Goal: Transaction & Acquisition: Purchase product/service

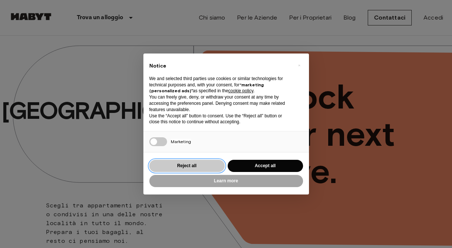
click at [214, 166] on button "Reject all" at bounding box center [186, 166] width 75 height 12
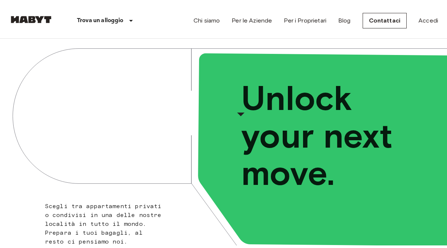
scroll to position [13, 0]
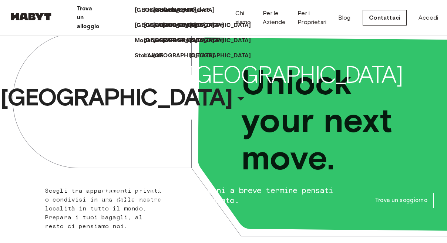
click at [99, 15] on p "Trova un alloggio" at bounding box center [88, 17] width 22 height 27
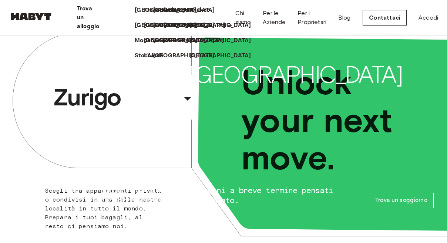
click at [174, 30] on p "[GEOGRAPHIC_DATA]" at bounding box center [195, 25] width 62 height 9
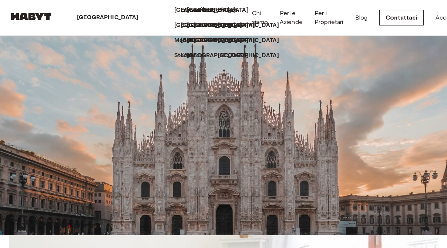
click at [86, 15] on p "[GEOGRAPHIC_DATA]" at bounding box center [108, 17] width 62 height 9
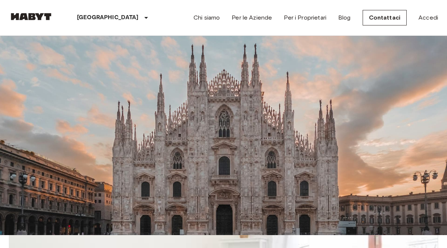
scroll to position [6, 0]
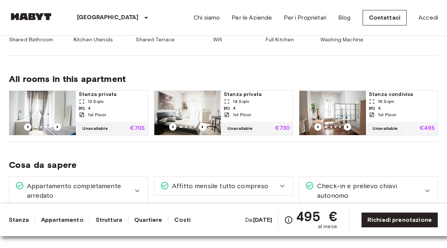
scroll to position [424, 0]
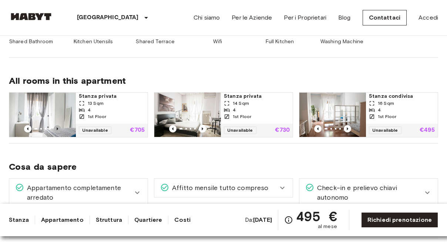
click at [58, 129] on icon "Previous image" at bounding box center [57, 128] width 7 height 7
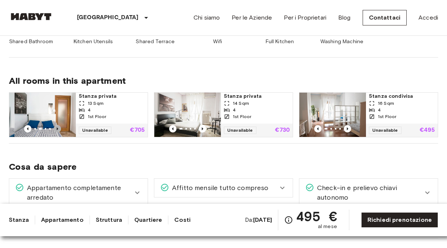
click at [58, 129] on icon "Previous image" at bounding box center [57, 128] width 7 height 7
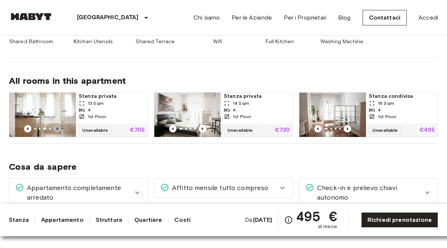
click at [58, 129] on icon "Previous image" at bounding box center [57, 128] width 7 height 7
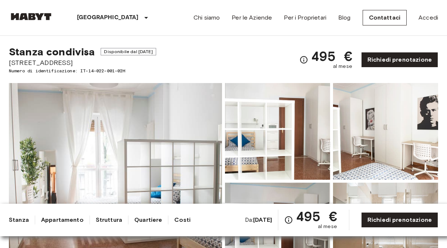
scroll to position [0, 0]
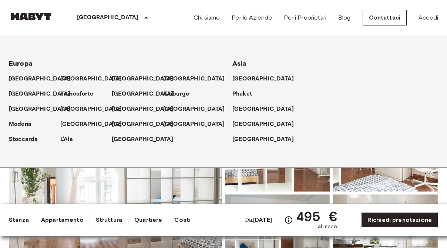
click at [142, 17] on icon at bounding box center [146, 17] width 9 height 9
click at [172, 109] on p "[GEOGRAPHIC_DATA]" at bounding box center [196, 109] width 62 height 9
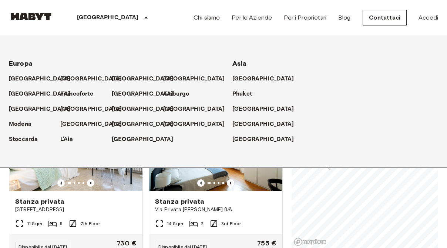
click at [142, 14] on icon at bounding box center [146, 17] width 9 height 9
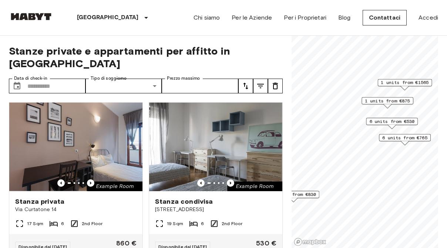
click at [377, 123] on span "6 units from €530" at bounding box center [391, 121] width 45 height 7
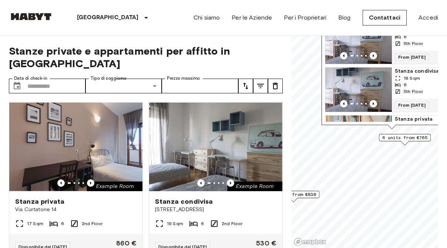
click at [418, 40] on div "6" at bounding box center [425, 37] width 61 height 7
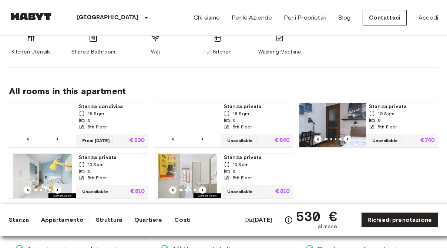
scroll to position [423, 0]
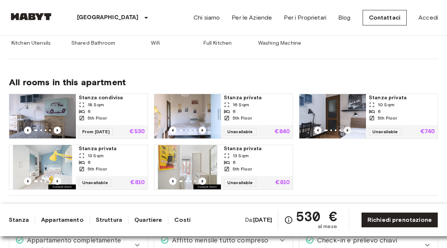
click at [348, 131] on icon "Previous image" at bounding box center [346, 130] width 7 height 7
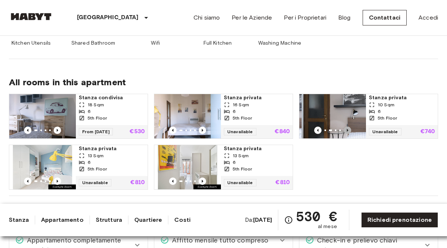
click at [348, 131] on icon "Previous image" at bounding box center [346, 130] width 7 height 7
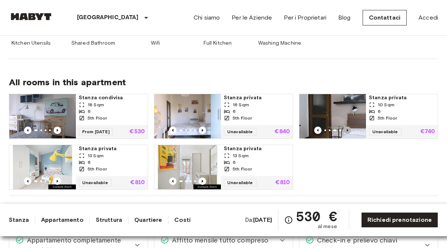
click at [348, 131] on icon "Previous image" at bounding box center [346, 130] width 7 height 7
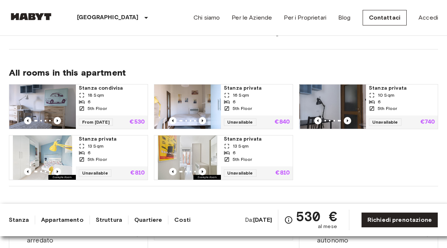
scroll to position [433, 0]
